Goal: Task Accomplishment & Management: Use online tool/utility

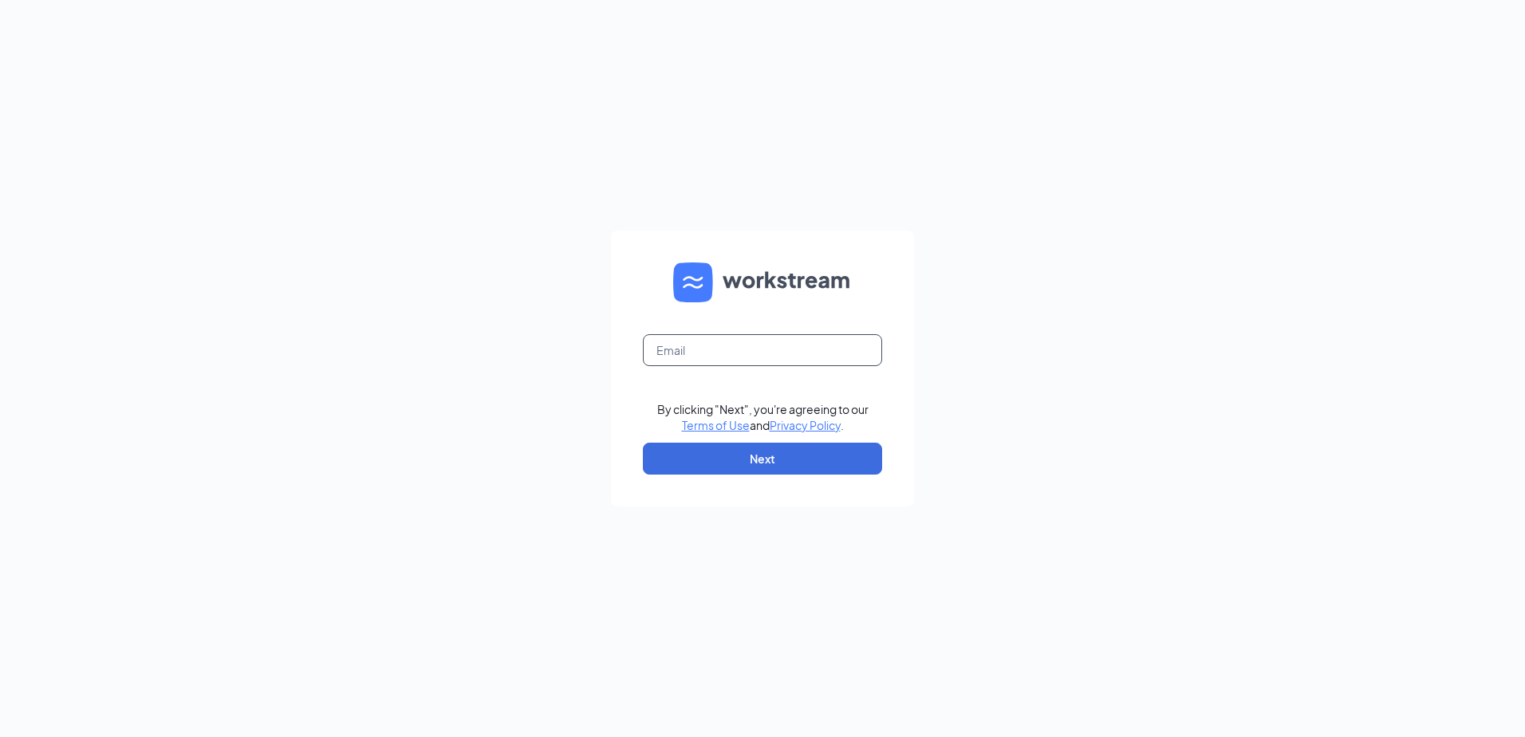
click at [731, 345] on input "text" at bounding box center [762, 350] width 239 height 32
type input "hhano@marugameudon.com"
click at [772, 461] on button "Next" at bounding box center [762, 459] width 239 height 32
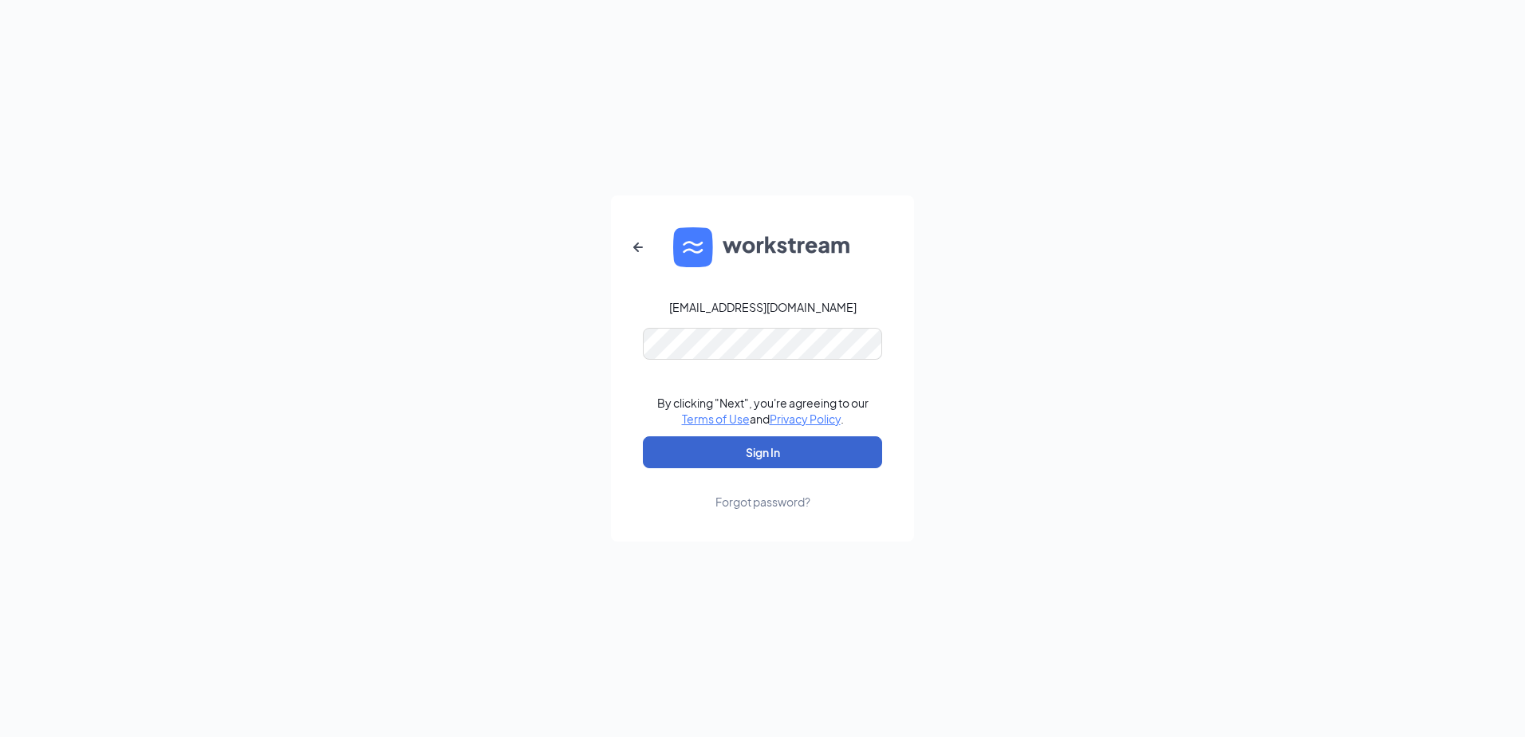
click at [782, 451] on button "Sign In" at bounding box center [762, 452] width 239 height 32
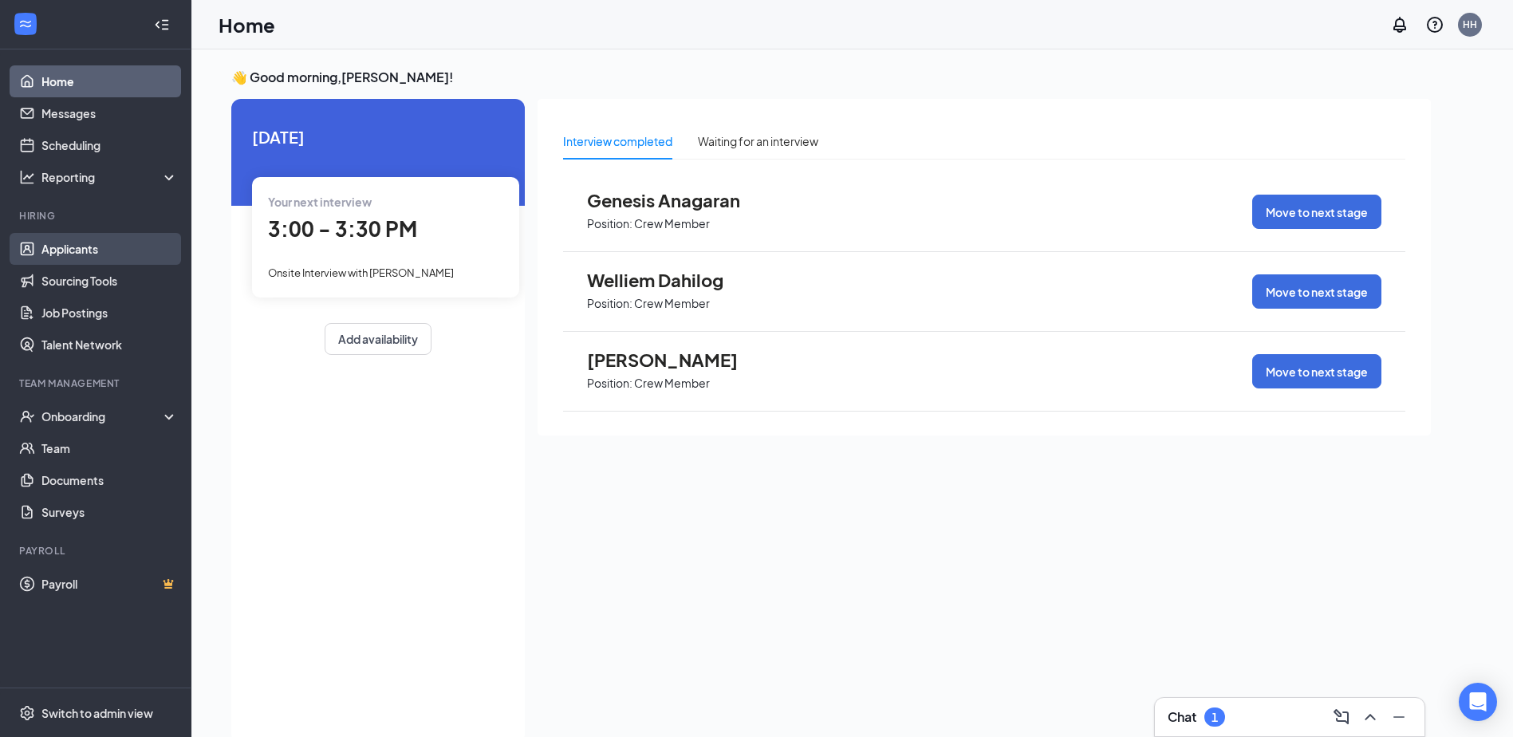
click at [105, 241] on link "Applicants" at bounding box center [109, 249] width 136 height 32
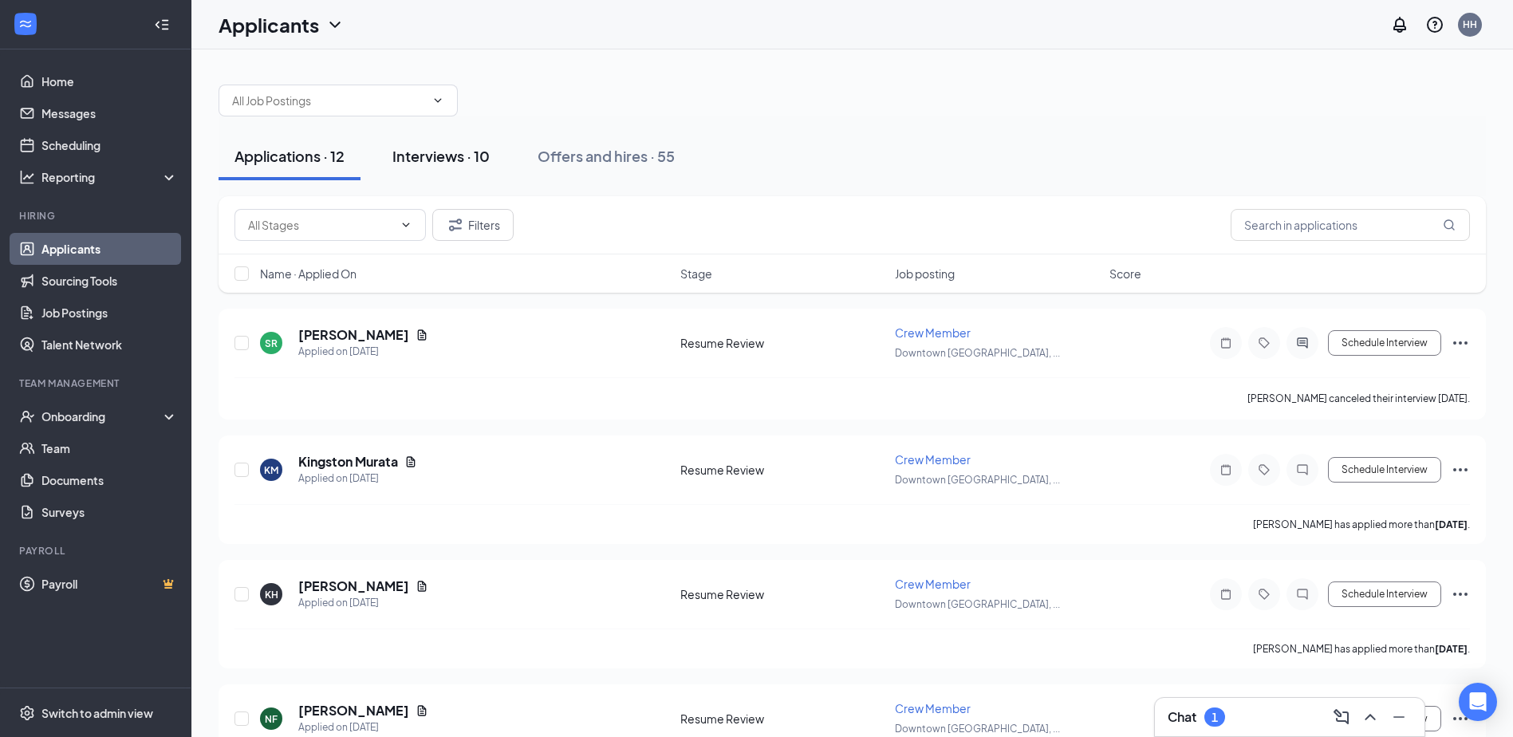
click at [434, 156] on div "Interviews · 10" at bounding box center [440, 156] width 97 height 20
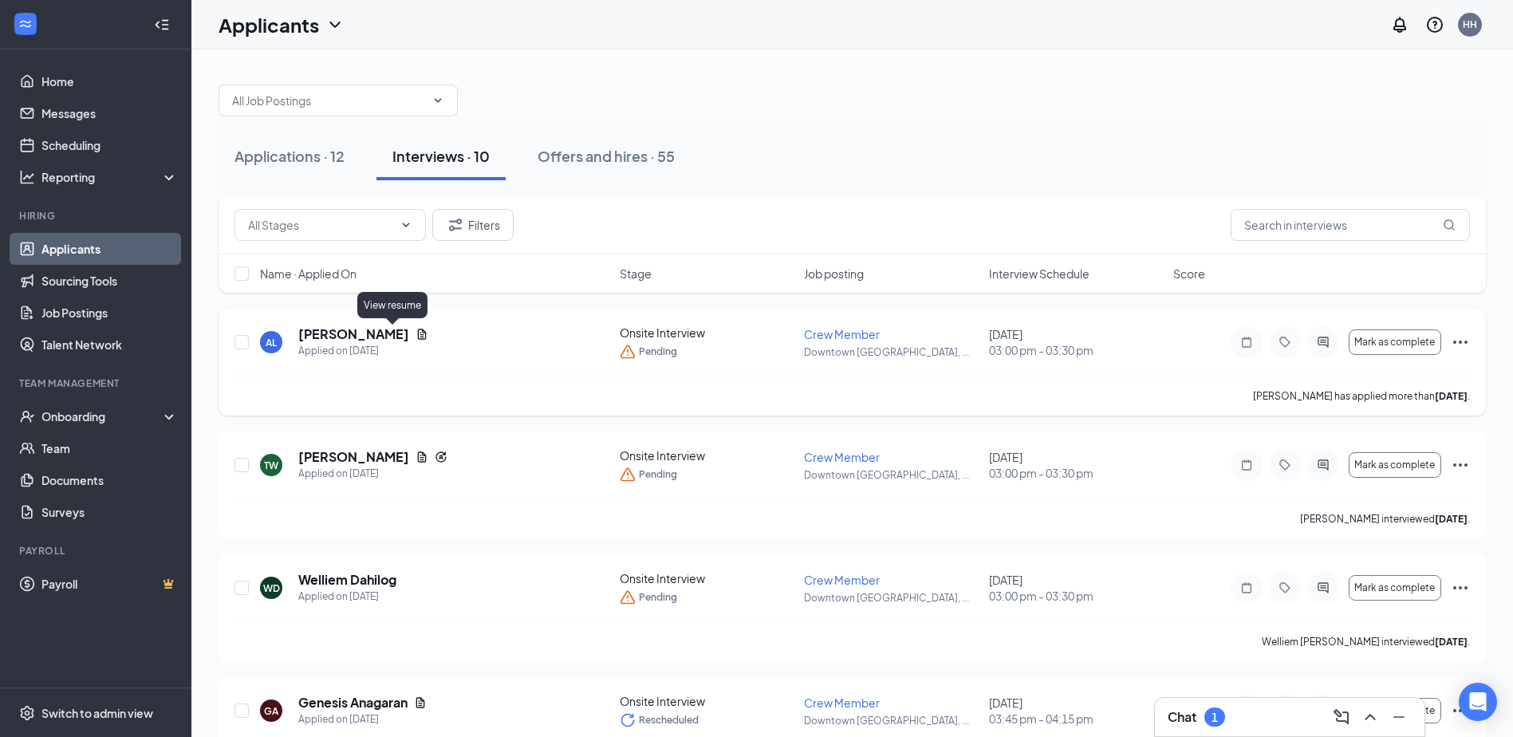
click at [416, 337] on icon "Document" at bounding box center [422, 334] width 13 height 13
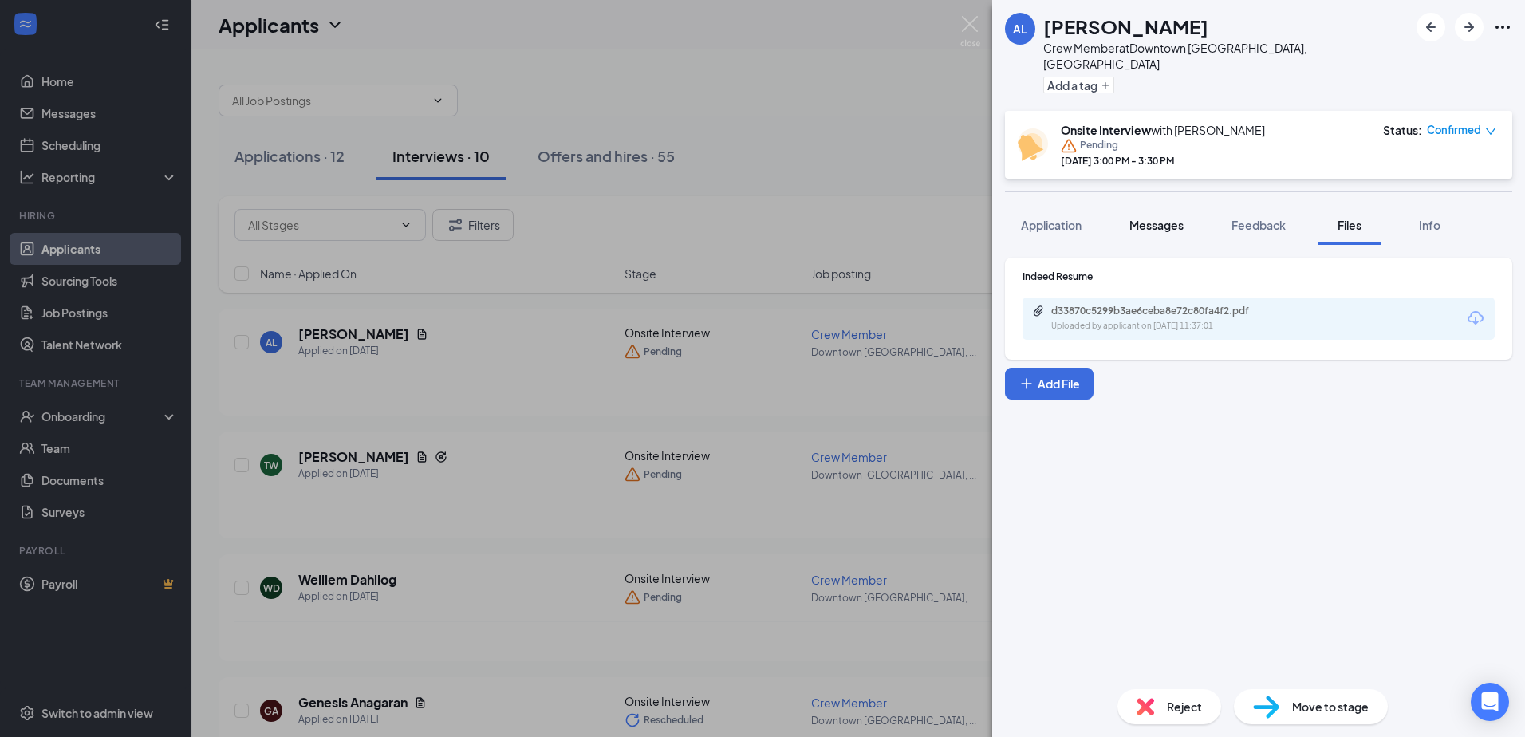
drag, startPoint x: 1076, startPoint y: 211, endPoint x: 1125, endPoint y: 203, distance: 49.3
click at [1076, 218] on span "Application" at bounding box center [1051, 225] width 61 height 14
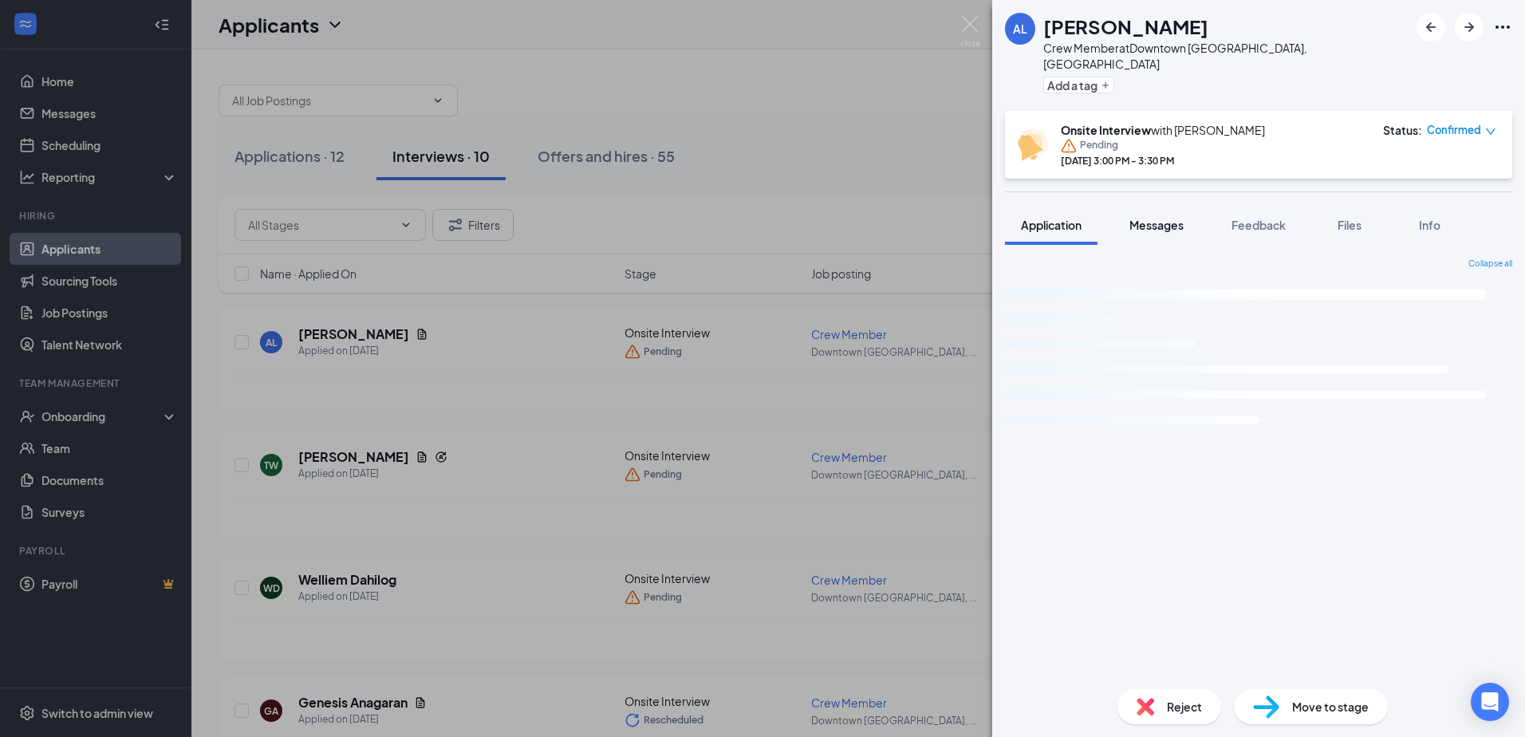
click at [1140, 218] on span "Messages" at bounding box center [1156, 225] width 54 height 14
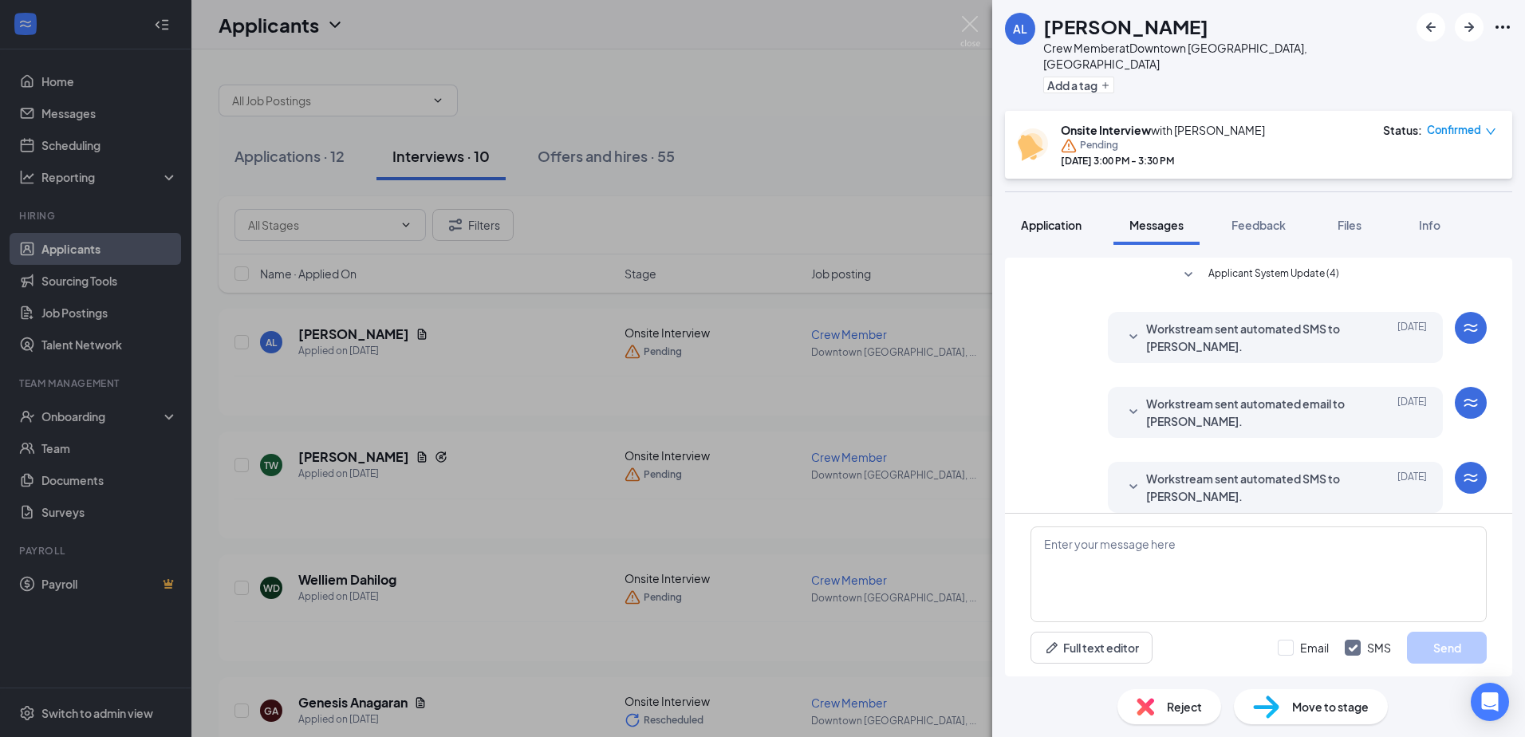
click at [1058, 218] on span "Application" at bounding box center [1051, 225] width 61 height 14
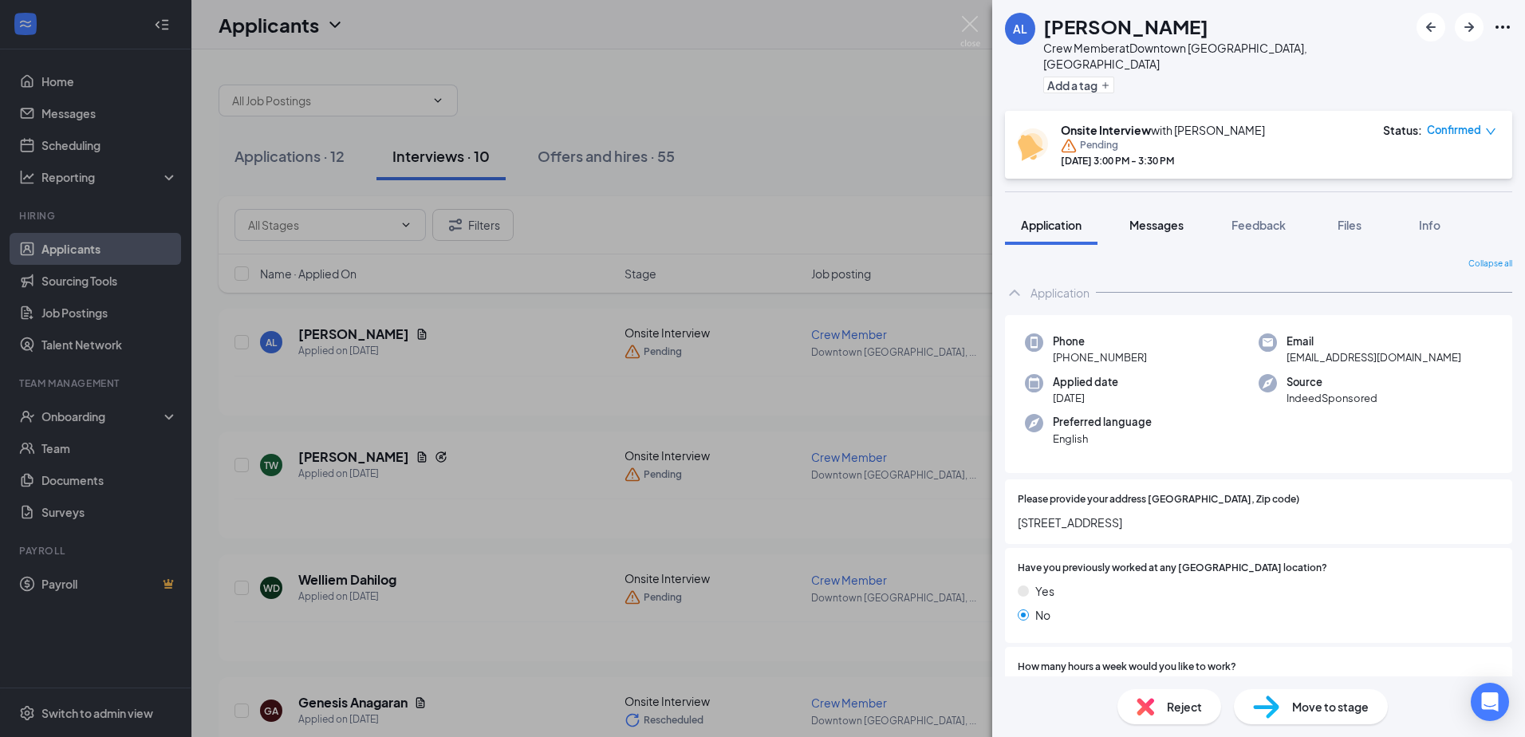
click at [1148, 218] on span "Messages" at bounding box center [1156, 225] width 54 height 14
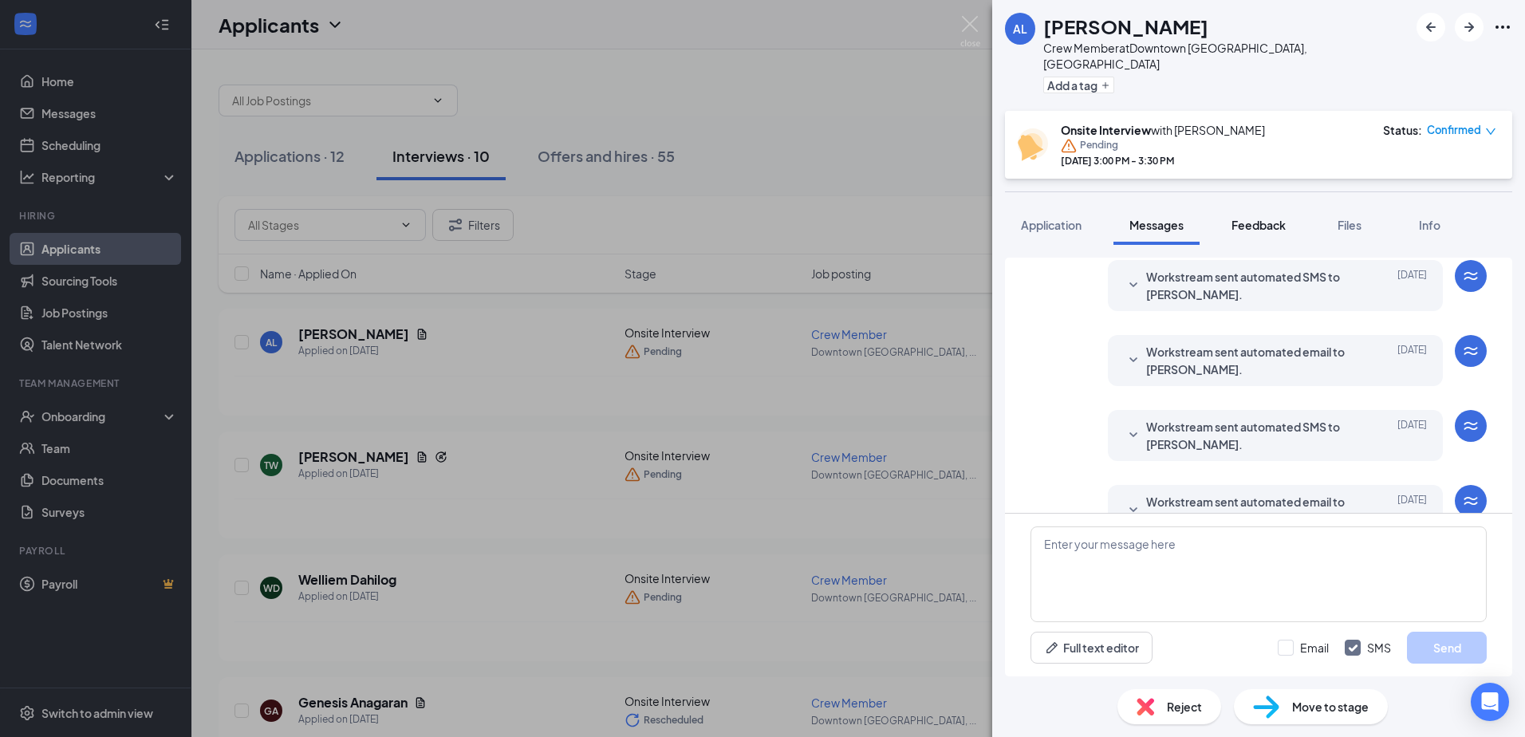
scroll to position [224, 0]
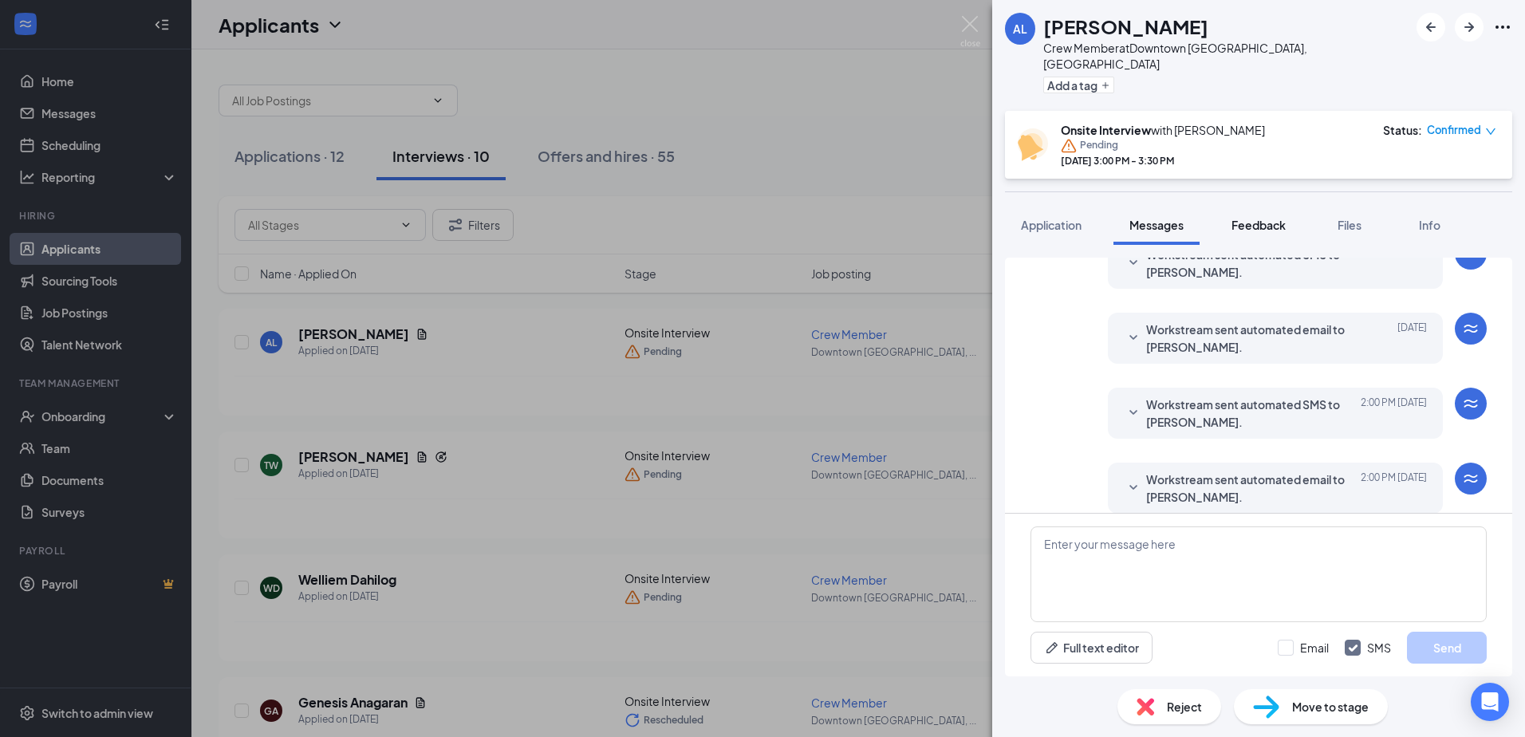
click at [1219, 215] on button "Feedback" at bounding box center [1259, 225] width 86 height 40
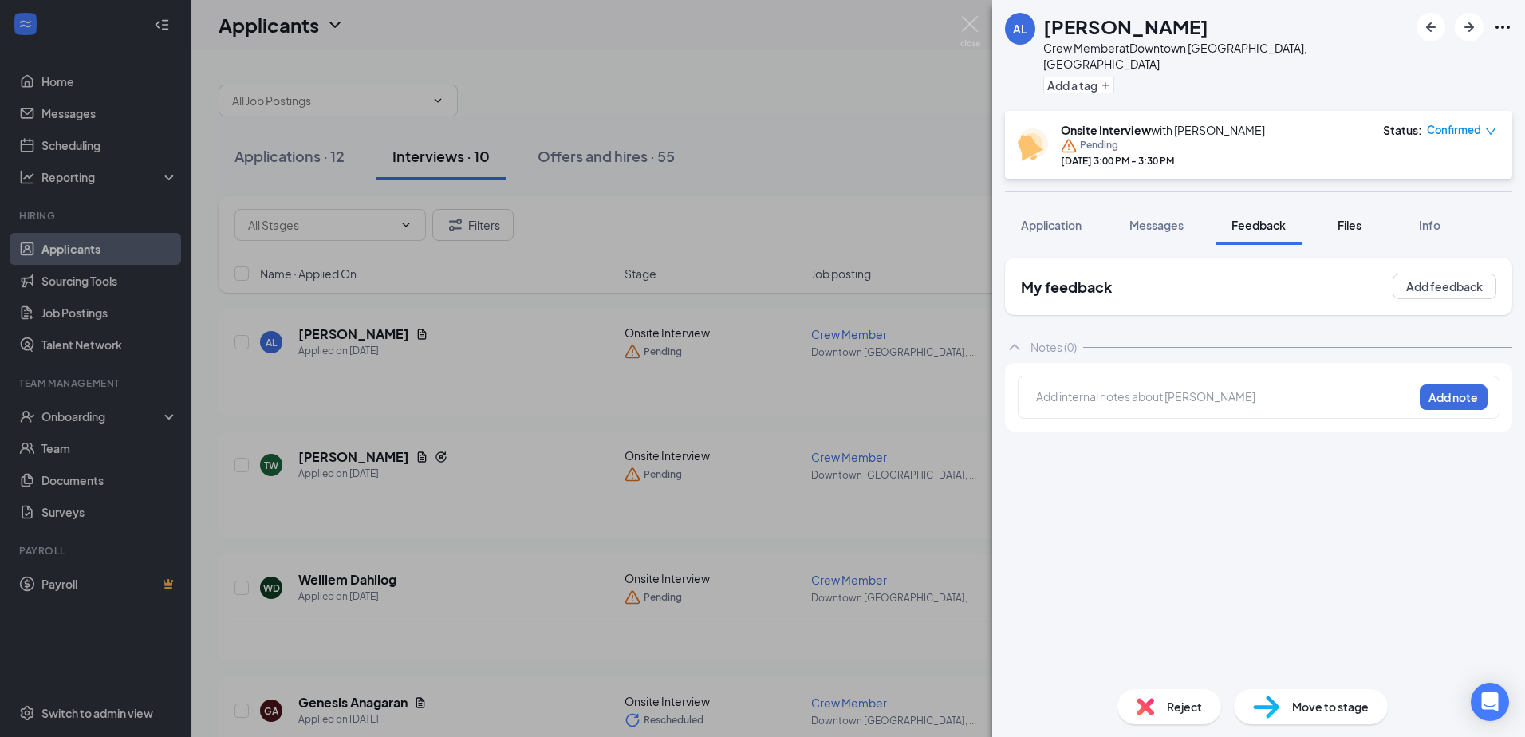
click at [1338, 217] on div "Files" at bounding box center [1350, 225] width 32 height 16
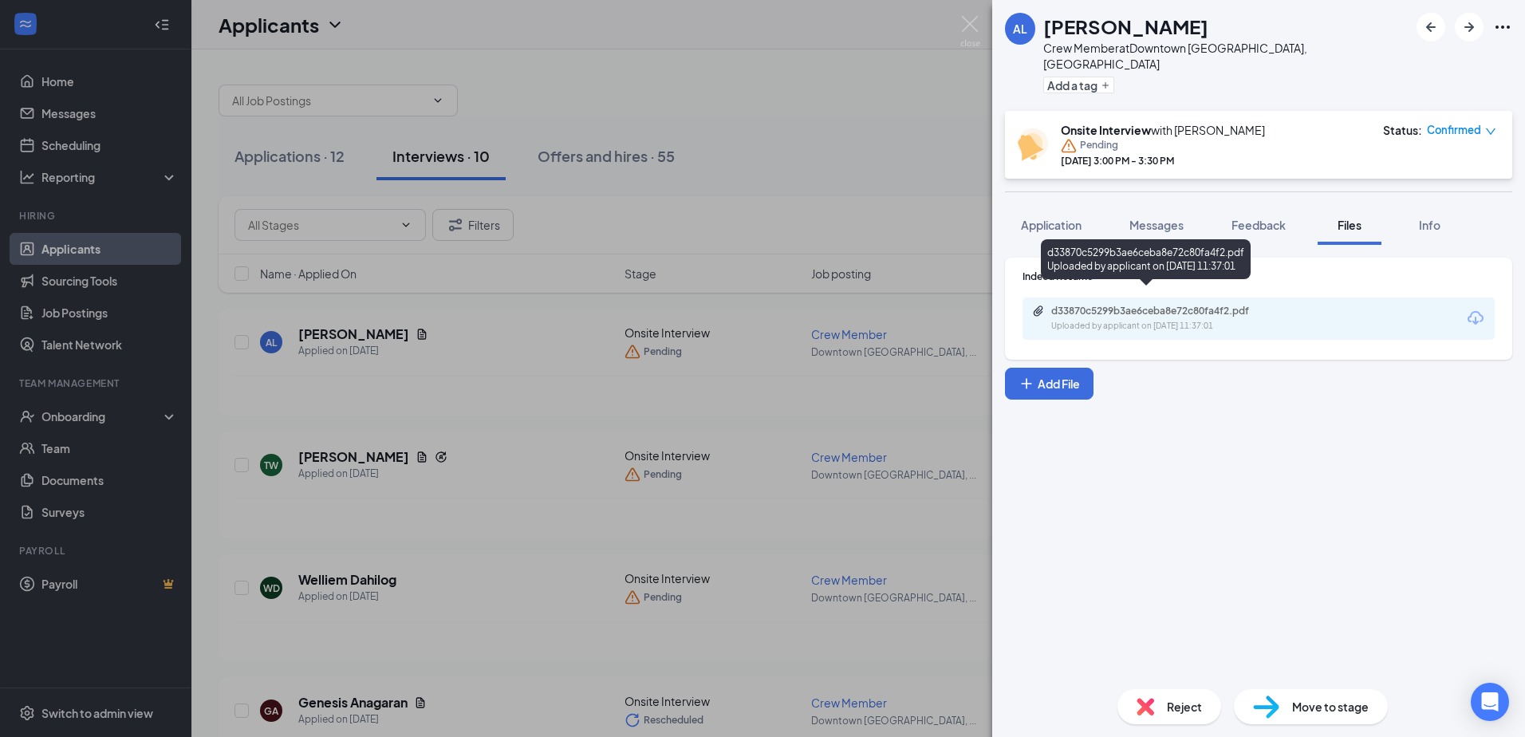
click at [1205, 320] on div "Uploaded by applicant on [DATE] 11:37:01" at bounding box center [1170, 326] width 239 height 13
